Goal: Book appointment/travel/reservation

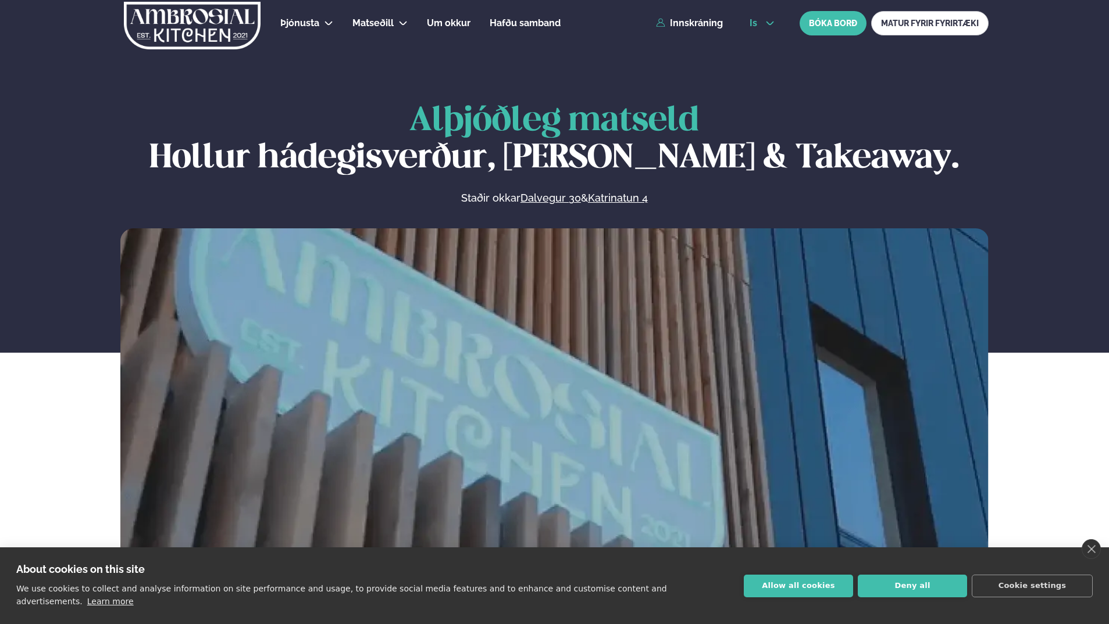
click at [759, 19] on span "is" at bounding box center [754, 23] width 11 height 9
click at [759, 46] on link "en" at bounding box center [762, 44] width 44 height 23
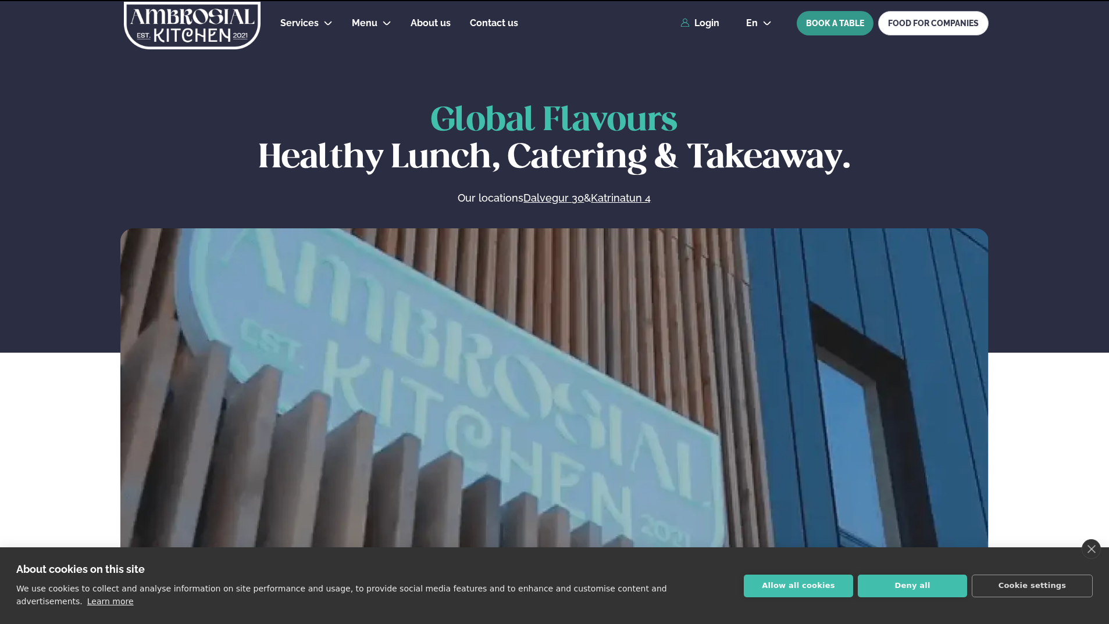
click at [841, 24] on button "BOOK A TABLE" at bounding box center [834, 23] width 77 height 24
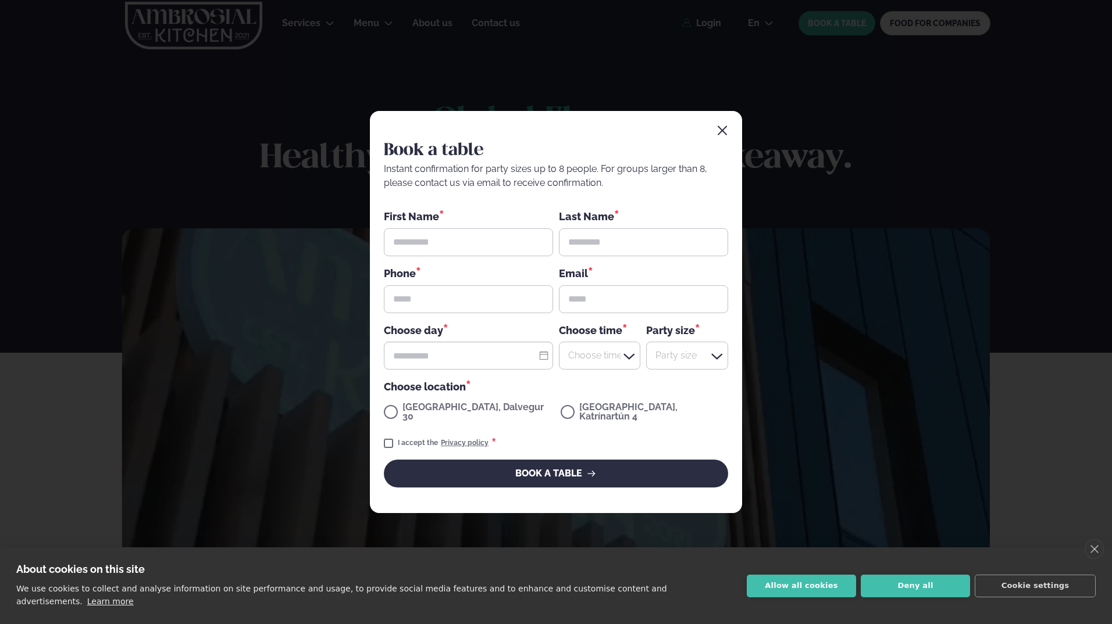
click at [724, 130] on icon "button" at bounding box center [722, 131] width 12 height 12
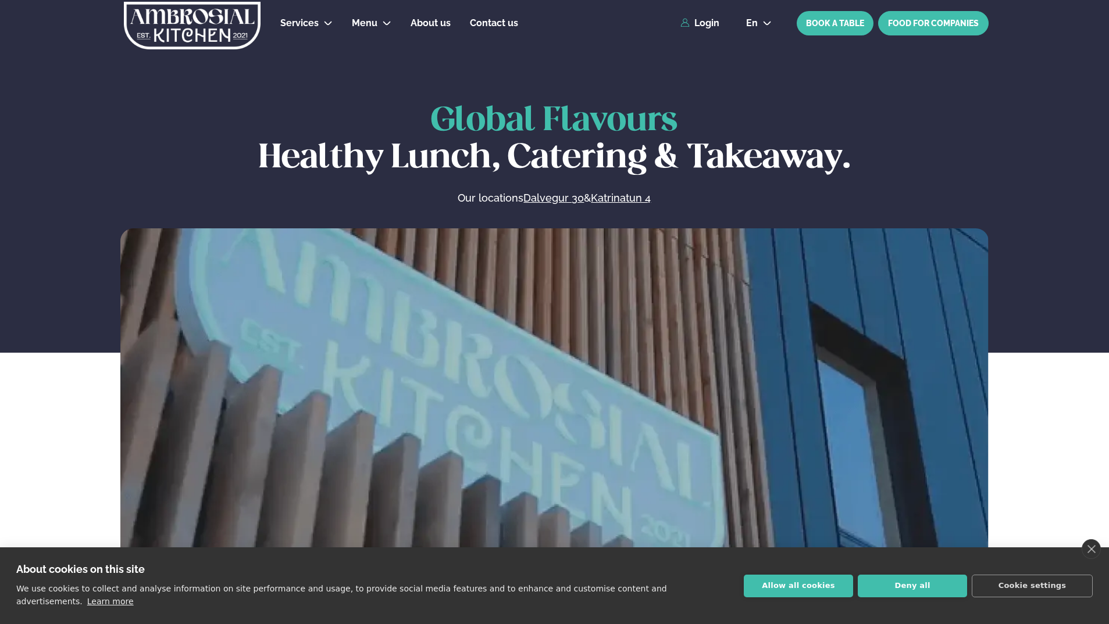
click at [933, 26] on link "FOOD FOR COMPANIES" at bounding box center [933, 23] width 110 height 24
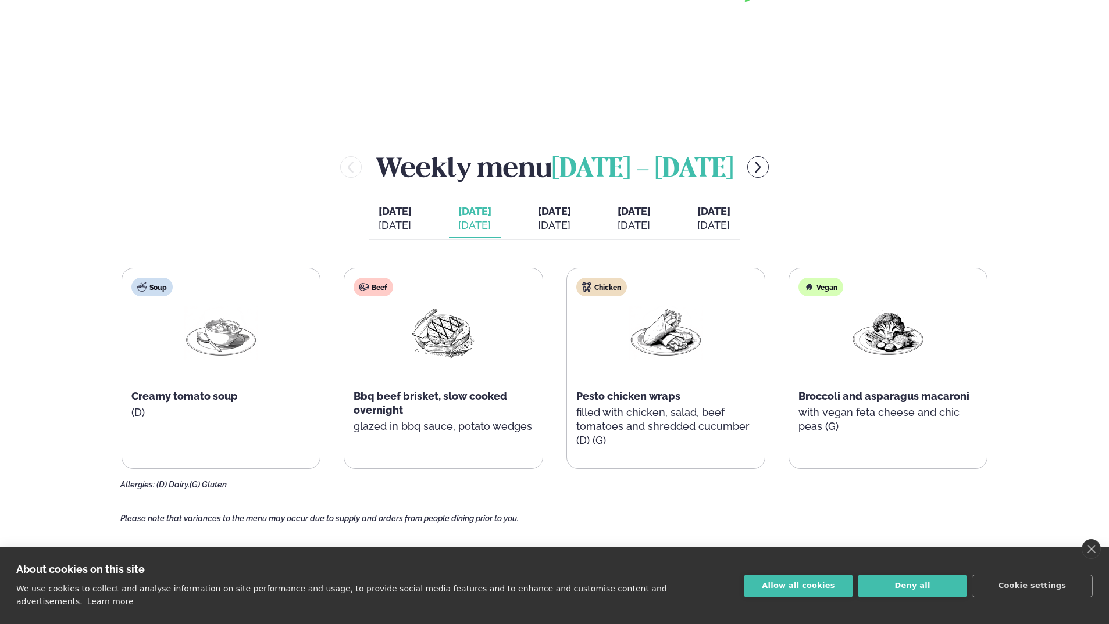
scroll to position [1279, 0]
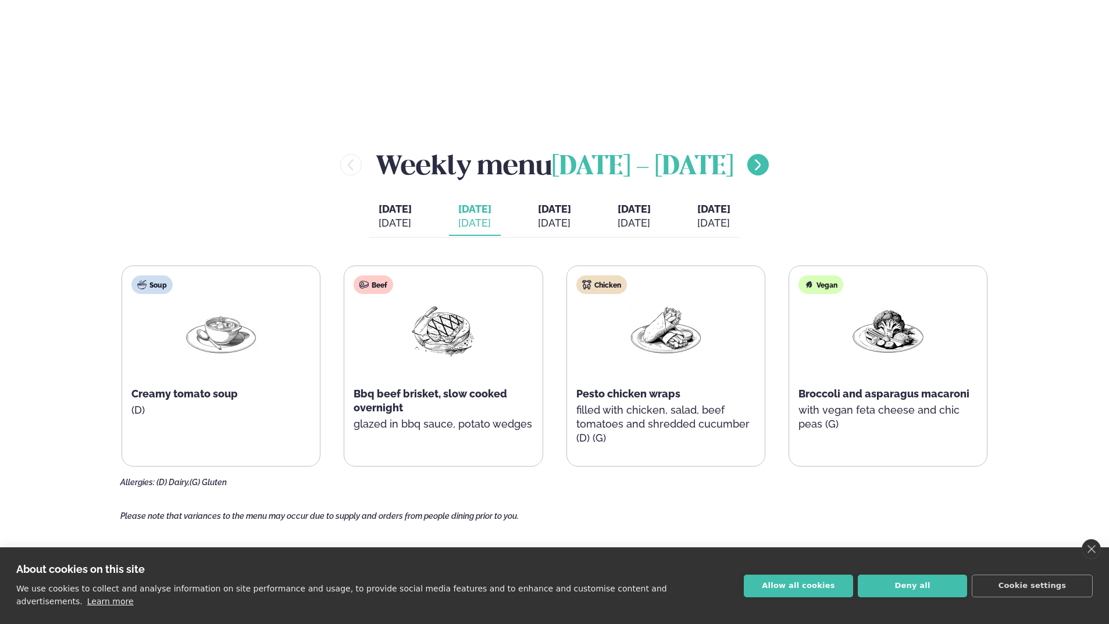
click at [764, 171] on icon "menu-btn-right" at bounding box center [758, 165] width 14 height 14
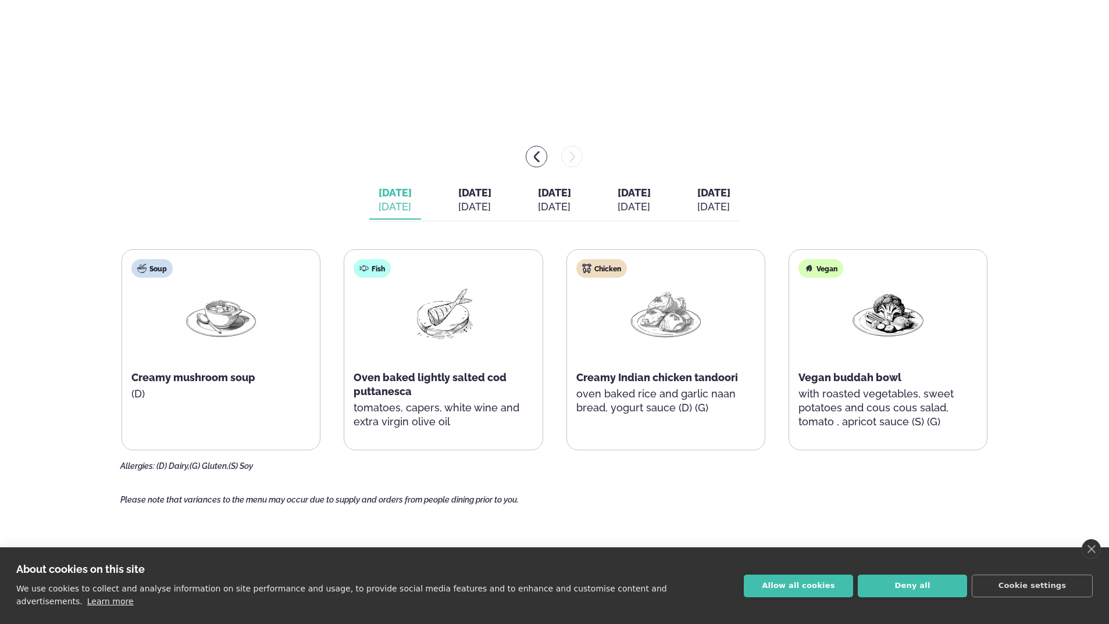
click at [458, 201] on div "[DATE]" at bounding box center [474, 207] width 33 height 14
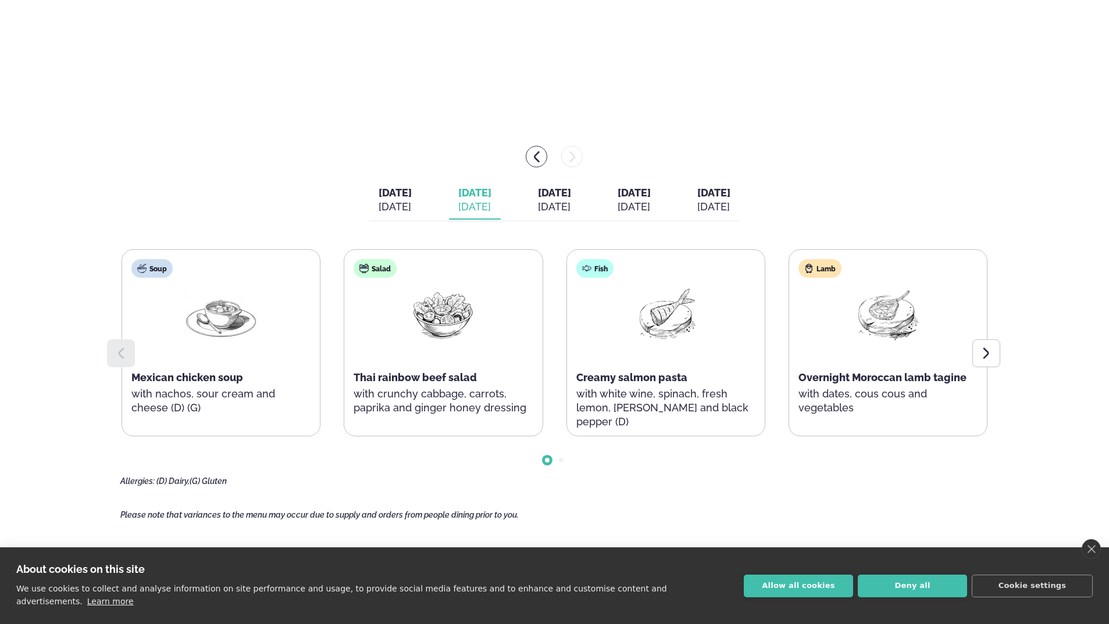
click at [557, 201] on div "[DATE]" at bounding box center [554, 207] width 33 height 14
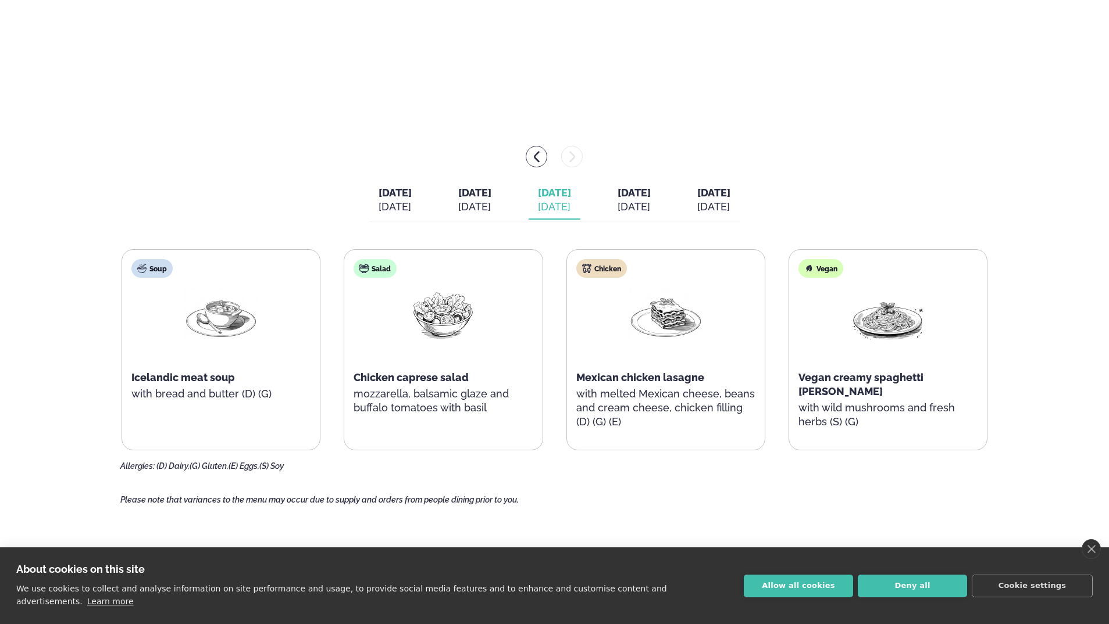
click at [651, 202] on div "[DATE]" at bounding box center [633, 207] width 33 height 14
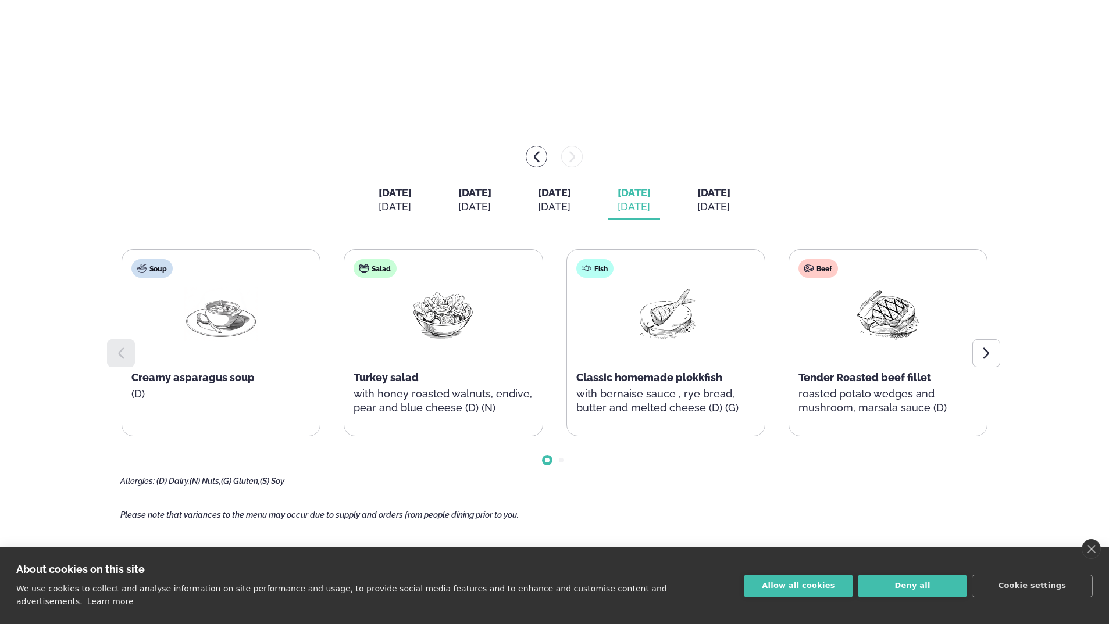
click at [559, 195] on span "[DATE]" at bounding box center [554, 193] width 33 height 12
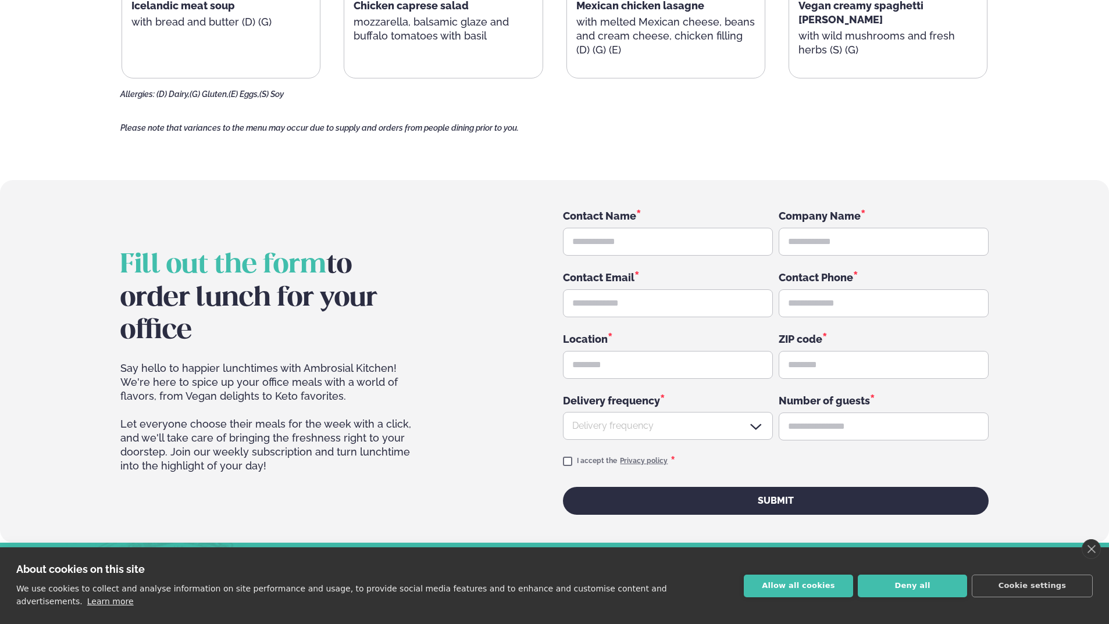
scroll to position [1453, 0]
